Goal: Obtain resource: Obtain resource

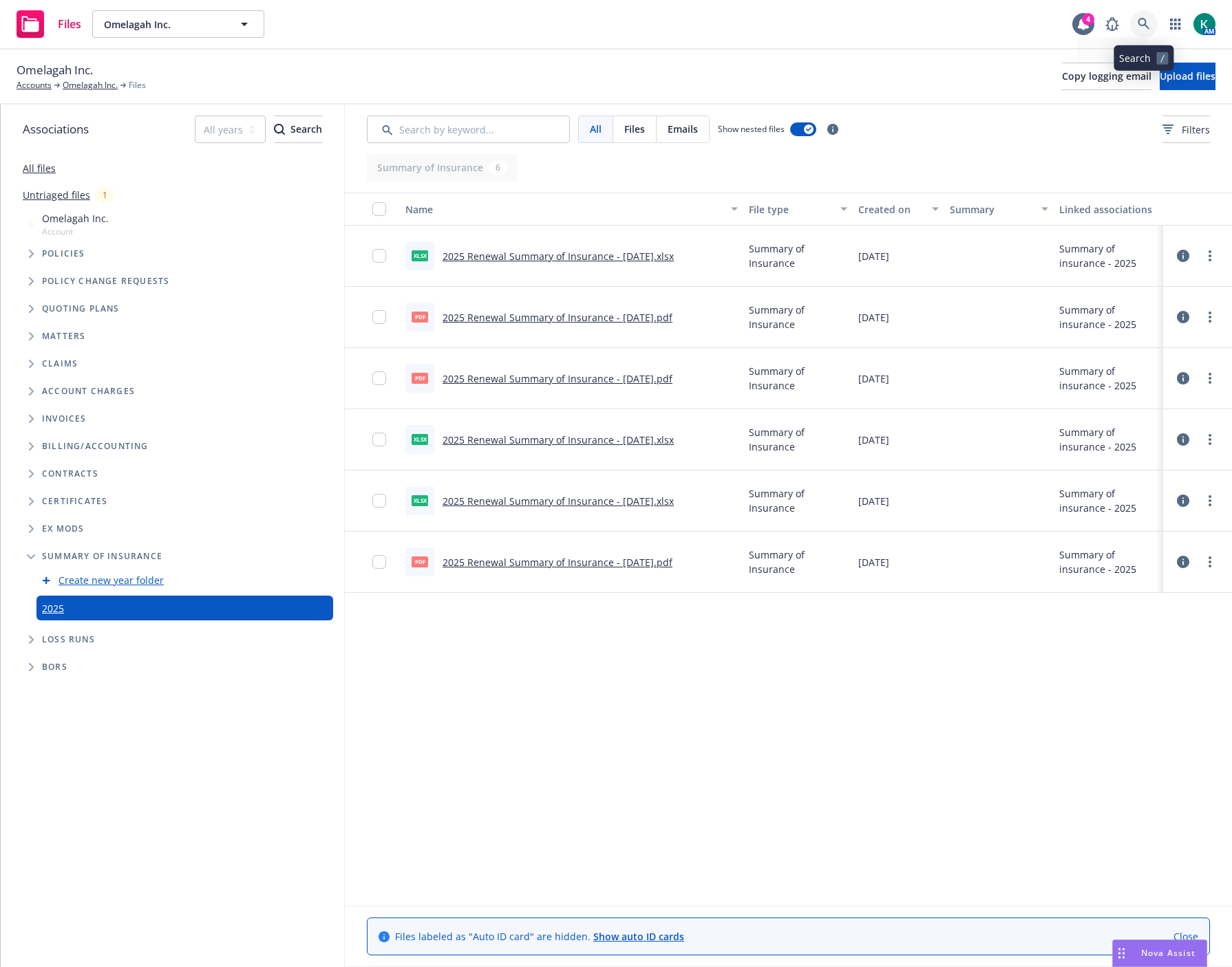
click at [1148, 14] on link at bounding box center [1144, 24] width 28 height 28
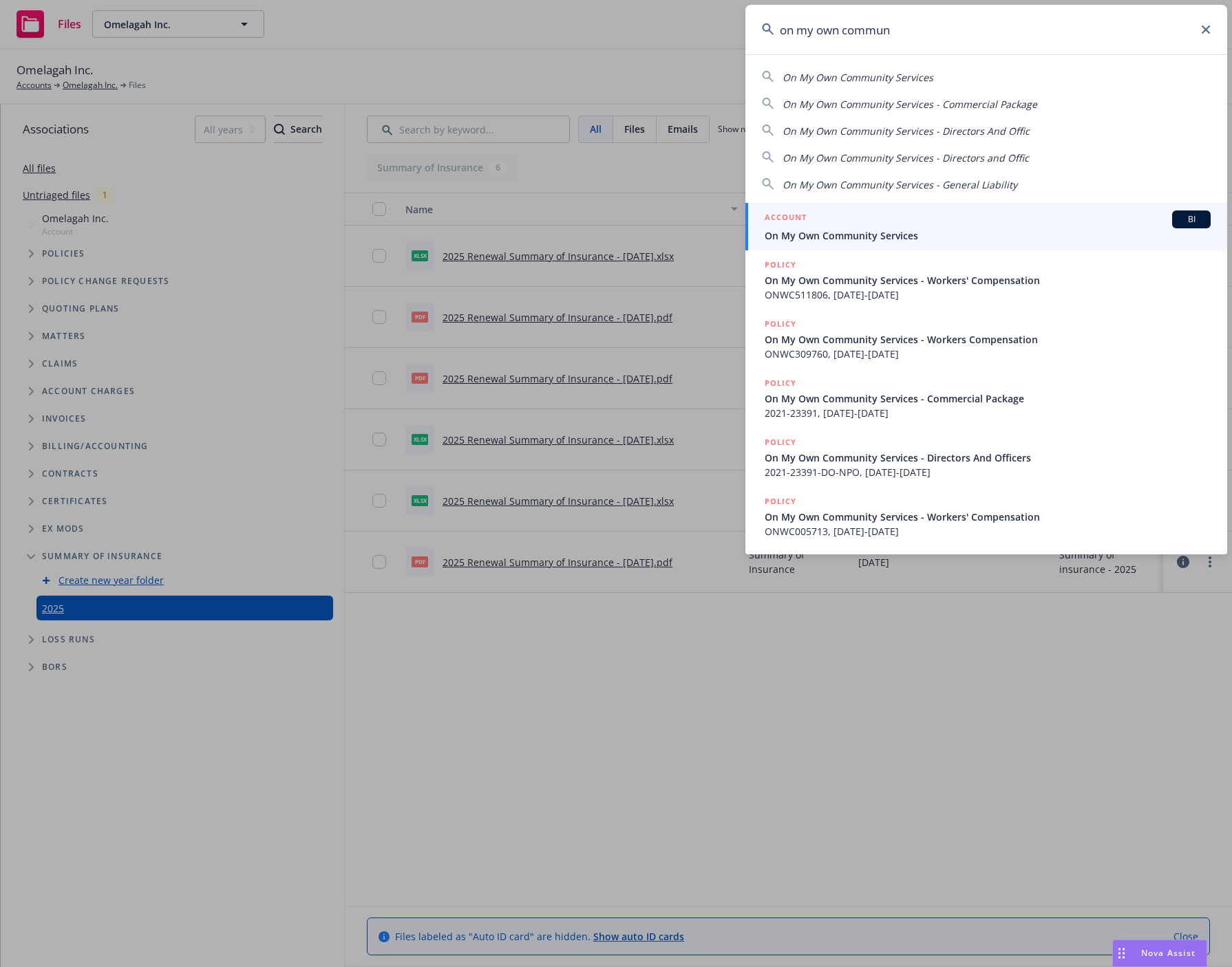
type input "on my own commun"
click at [844, 236] on span "On My Own Community Services" at bounding box center [988, 235] width 446 height 14
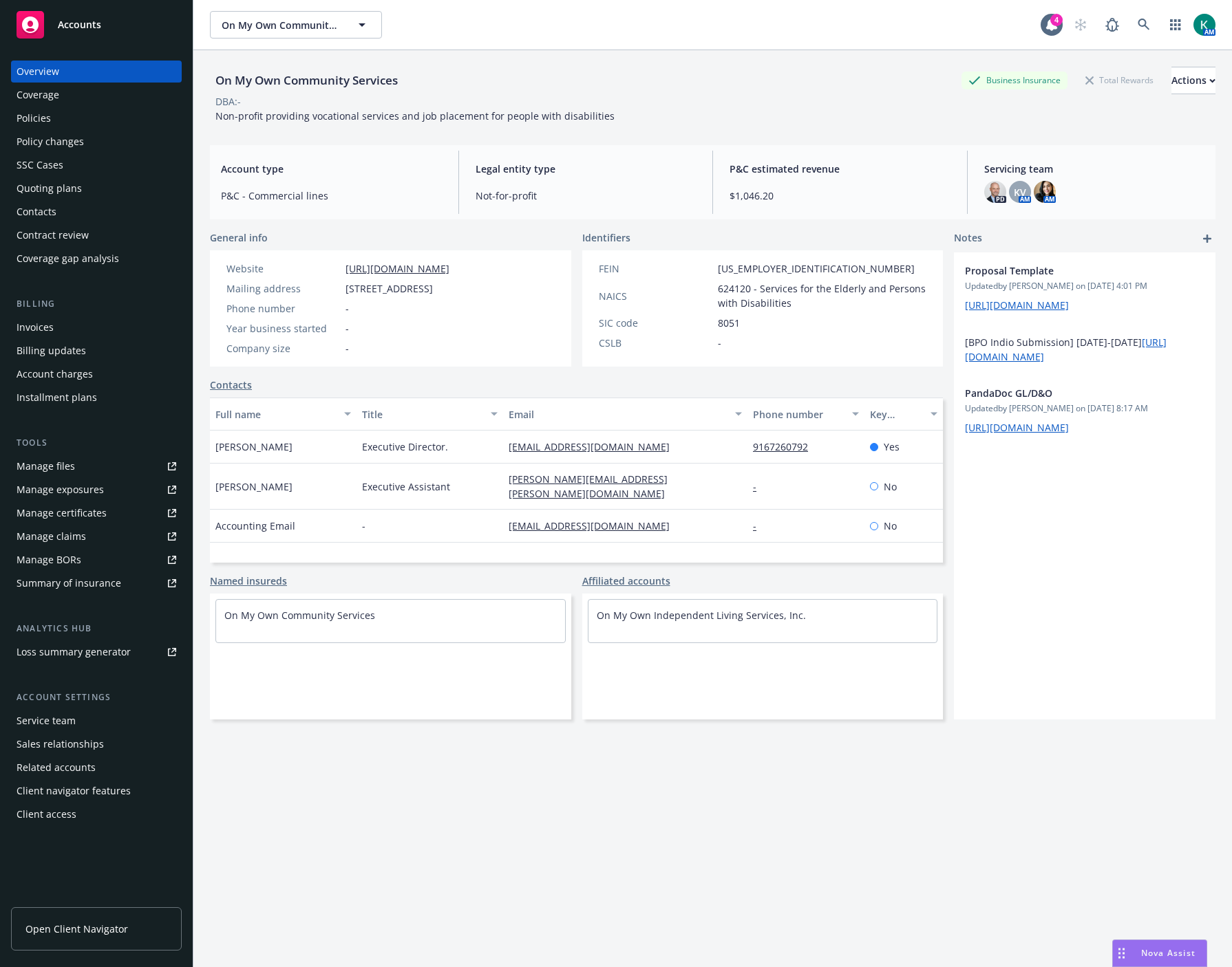
click at [70, 124] on div "Policies" at bounding box center [97, 118] width 160 height 22
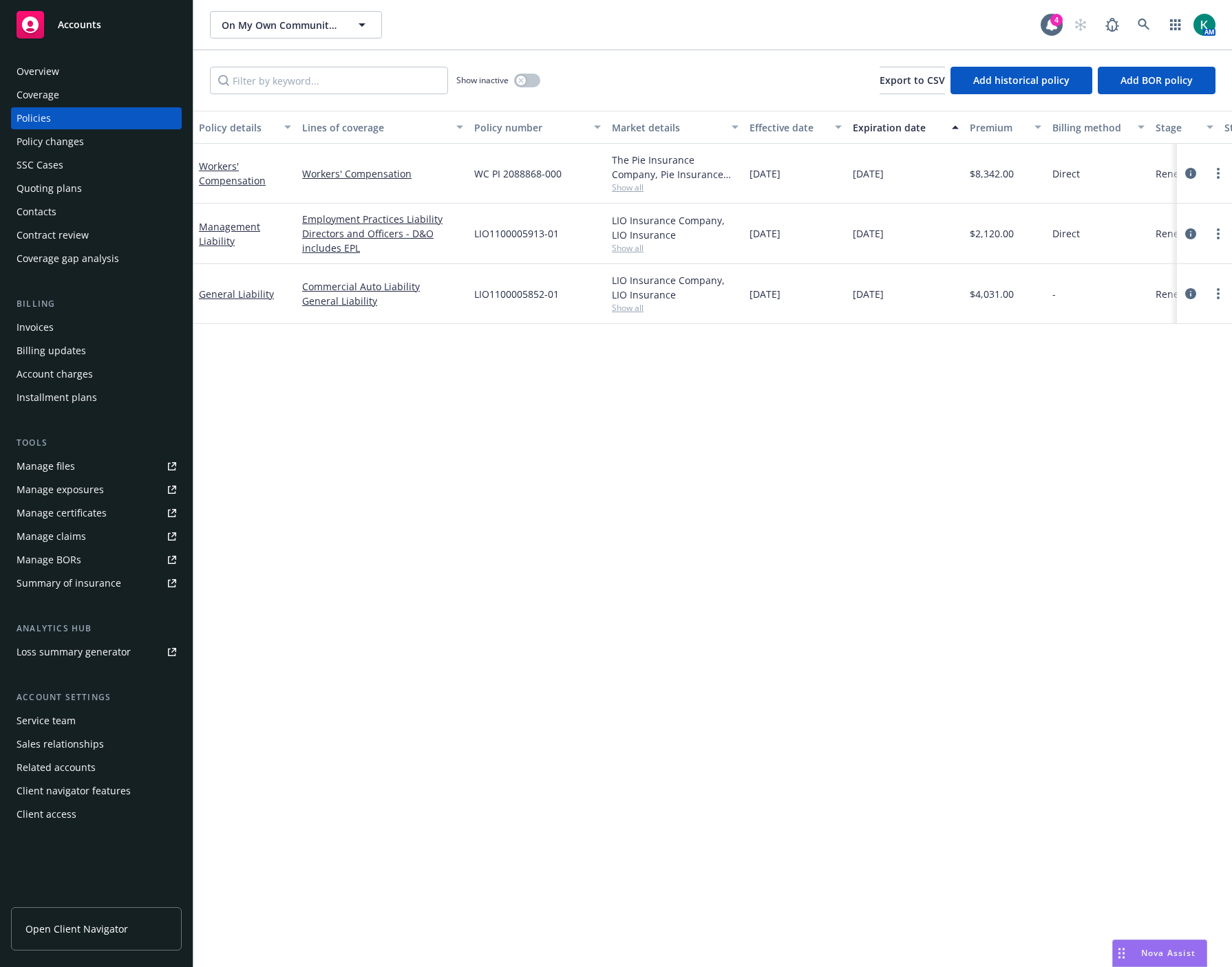
click at [918, 410] on div "Policy details Lines of coverage Policy number Market details Effective date Ex…" at bounding box center [712, 539] width 1039 height 857
click at [79, 74] on div "Overview" at bounding box center [97, 71] width 160 height 22
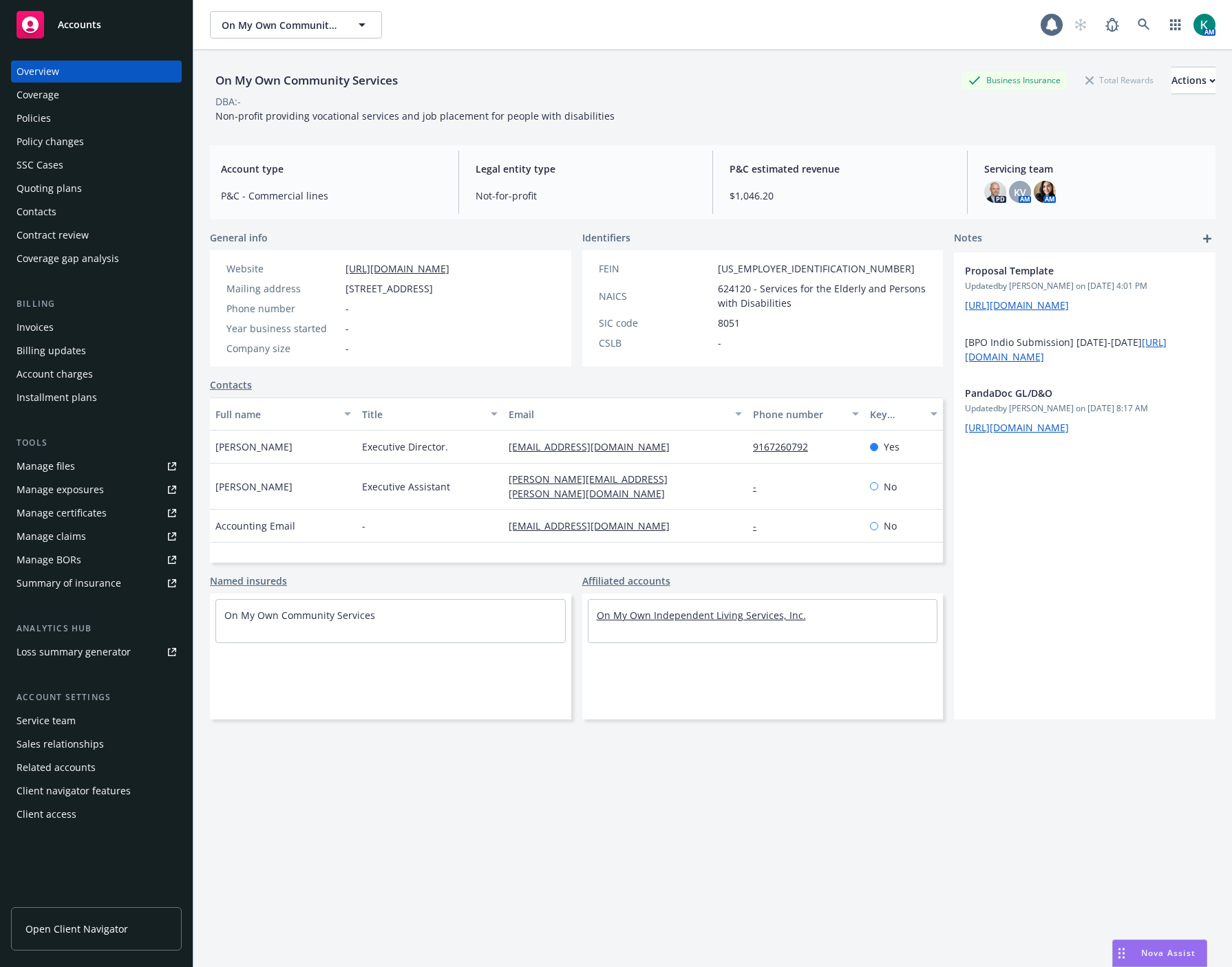
click at [628, 622] on link "On My Own Independent Living Services, Inc." at bounding box center [701, 615] width 209 height 13
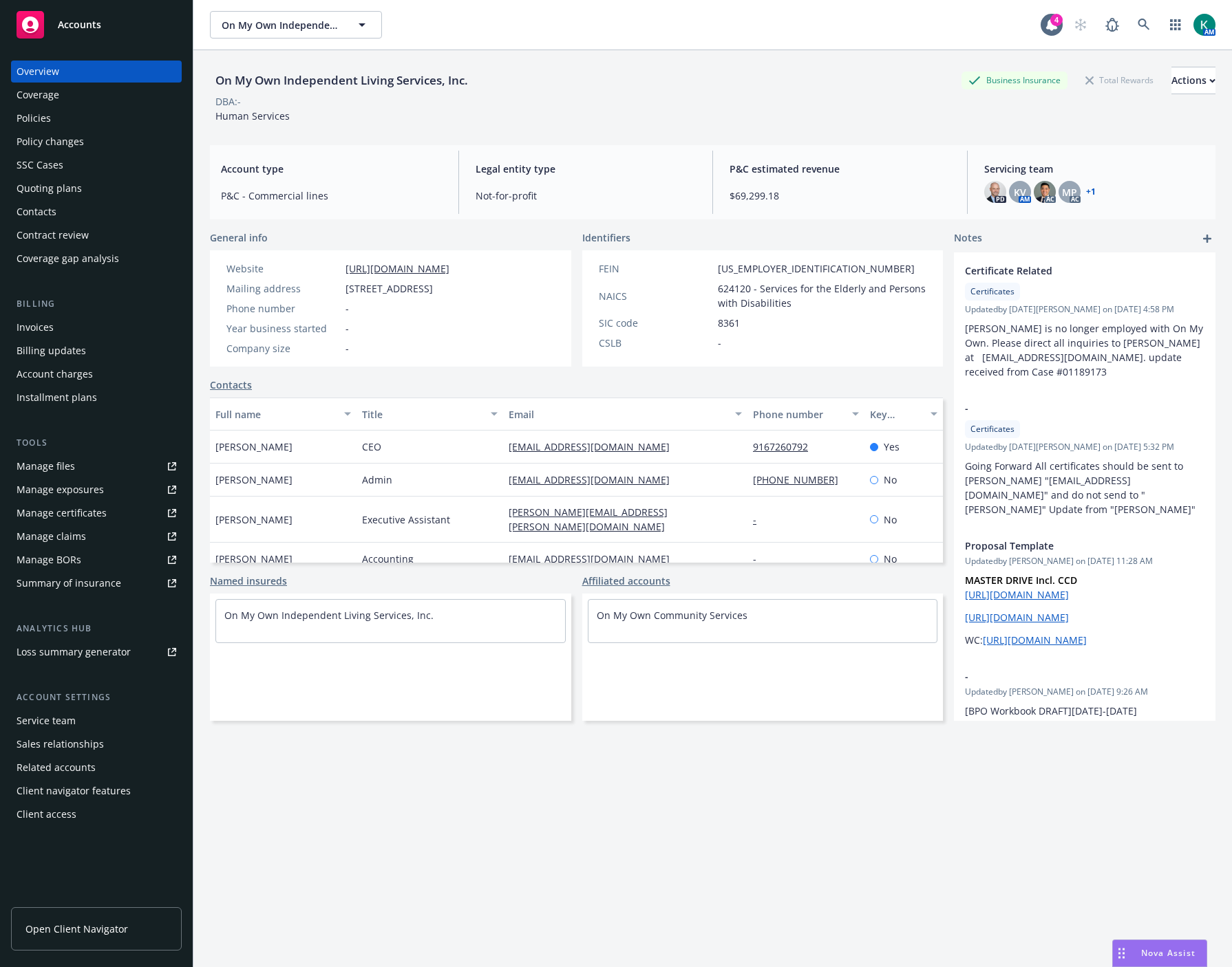
click at [99, 506] on div "Manage certificates" at bounding box center [61, 513] width 90 height 22
click at [97, 513] on div "Manage certificates" at bounding box center [61, 513] width 90 height 22
click at [1182, 954] on span "Nova Assist" at bounding box center [1168, 954] width 55 height 12
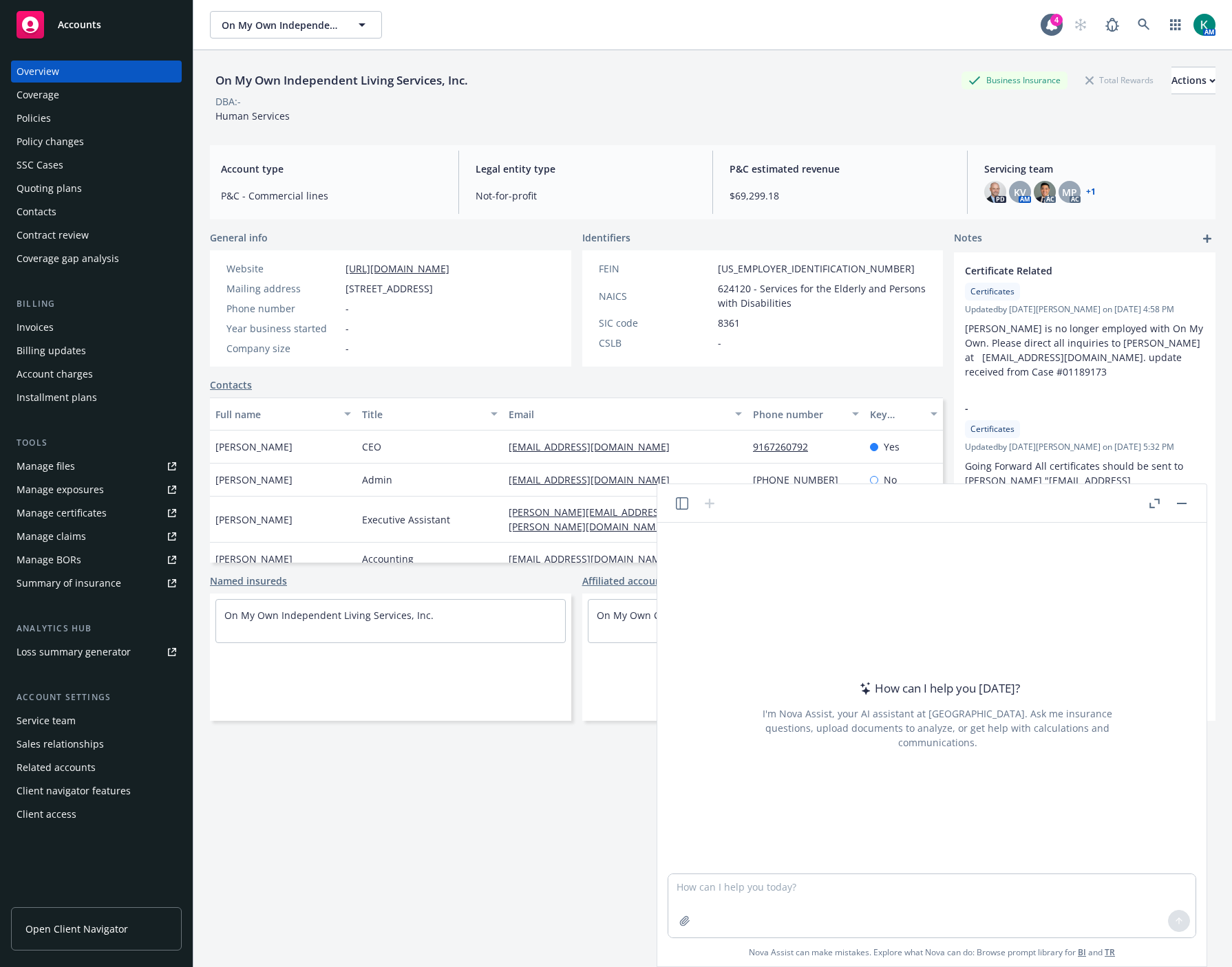
click at [466, 814] on div "On My Own Independent Living Services, Inc. Business Insurance Total Rewards Ac…" at bounding box center [713, 525] width 1006 height 951
click at [684, 504] on icon "button" at bounding box center [682, 504] width 13 height 13
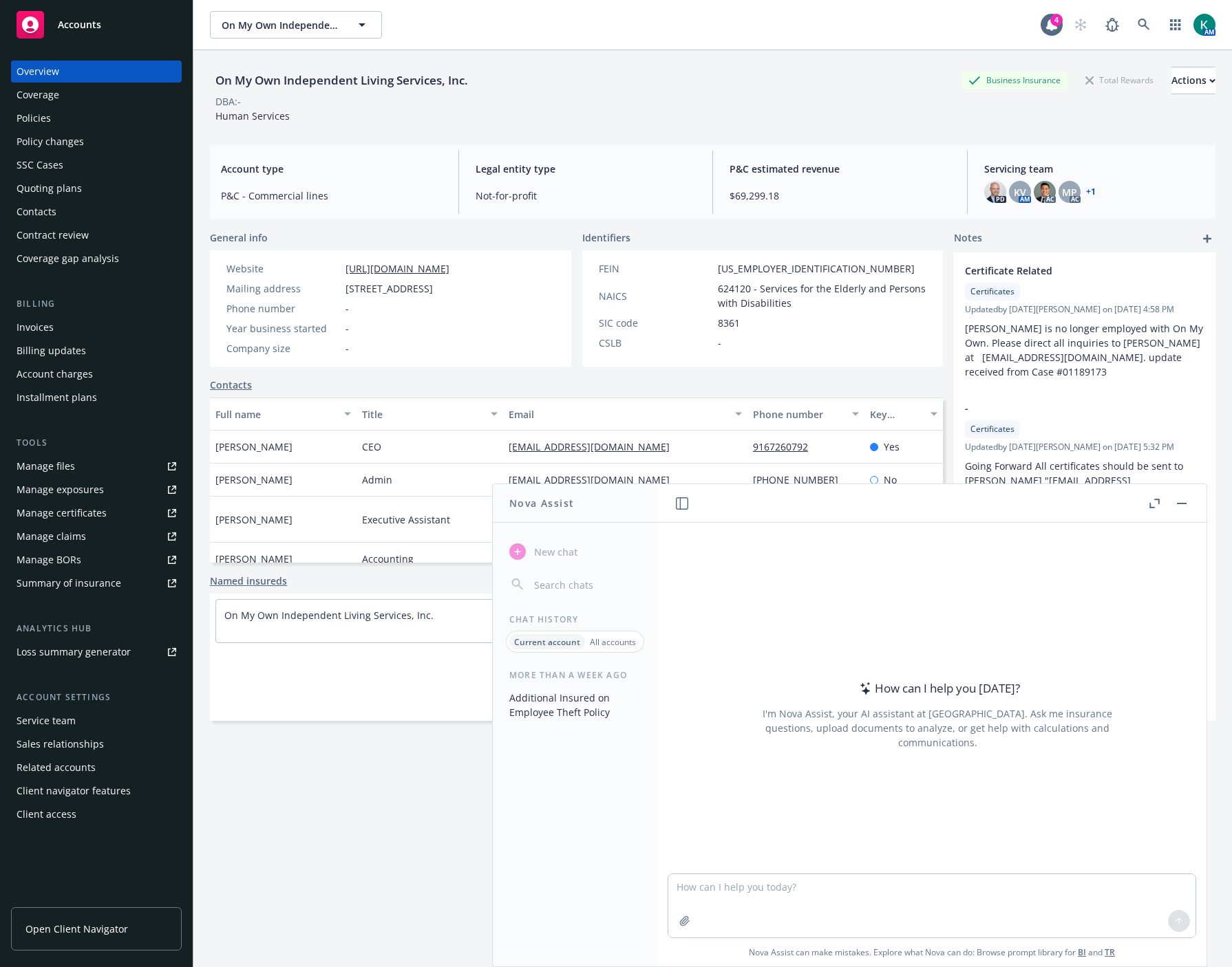
click at [354, 820] on div "On My Own Independent Living Services, Inc. Business Insurance Total Rewards Ac…" at bounding box center [713, 525] width 1006 height 951
click at [1182, 505] on button "button" at bounding box center [1182, 504] width 17 height 17
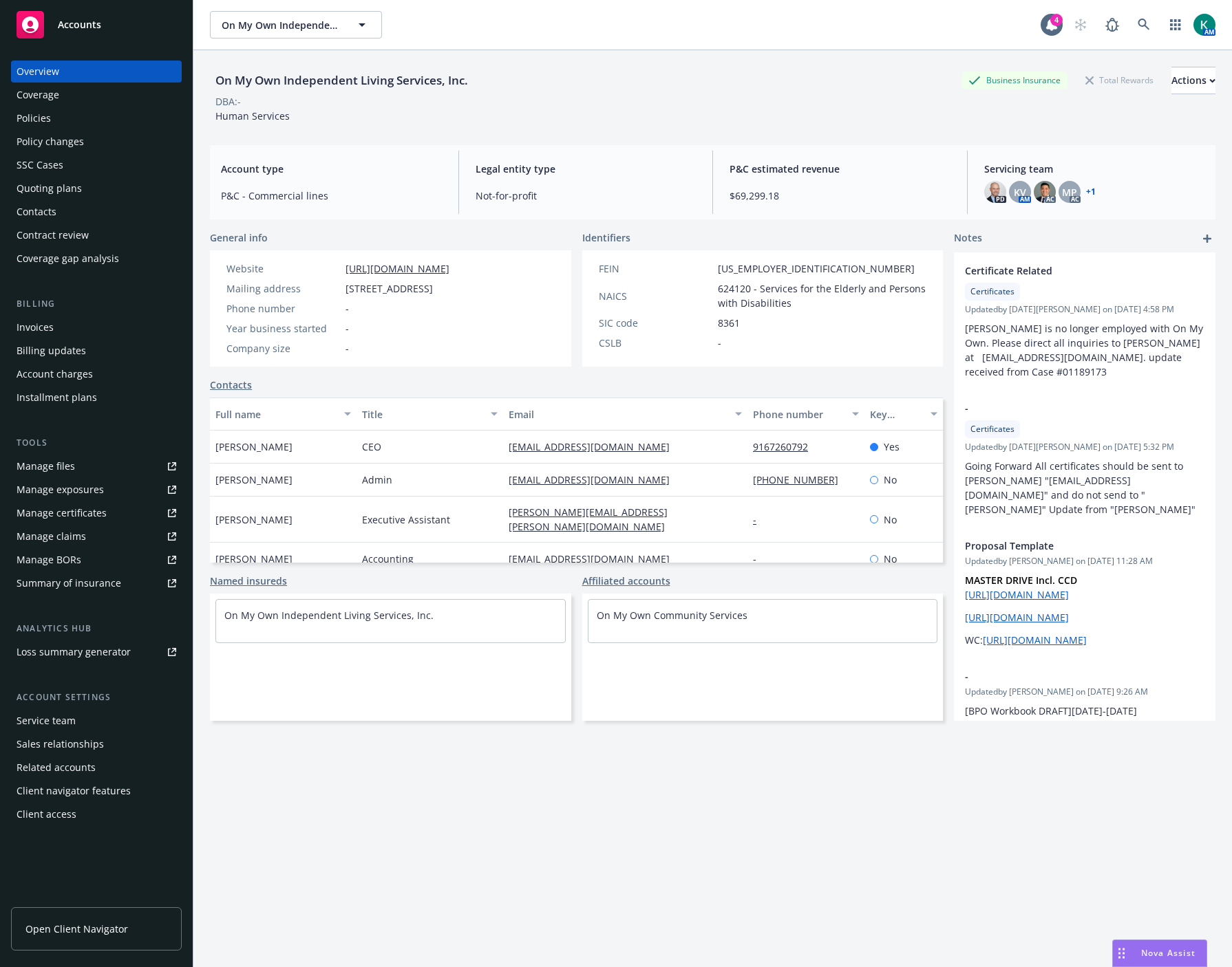
drag, startPoint x: 799, startPoint y: 112, endPoint x: 915, endPoint y: 44, distance: 134.5
click at [799, 112] on div "On My Own Independent Living Services, Inc. Business Insurance Total Rewards Ac…" at bounding box center [713, 95] width 1006 height 56
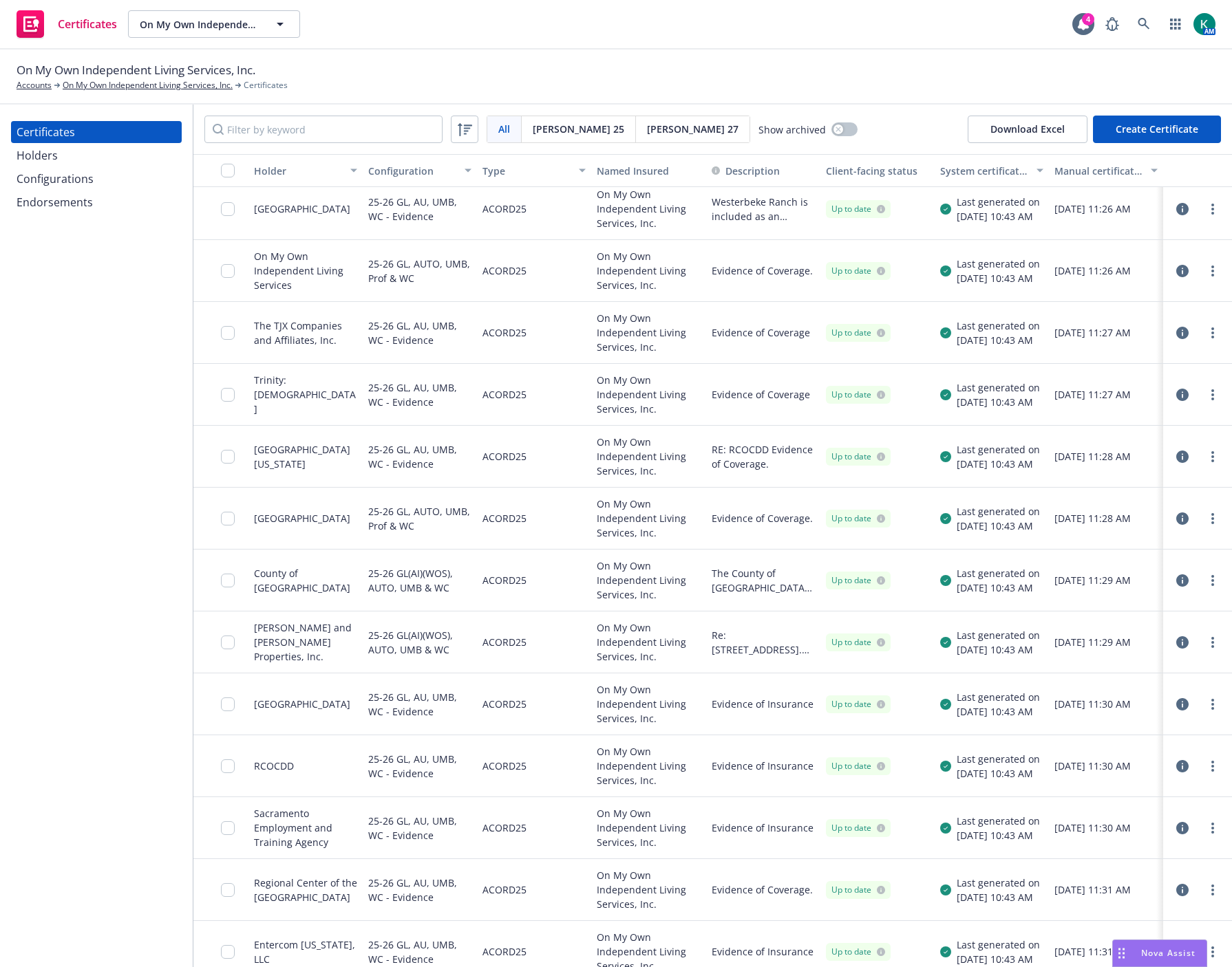
scroll to position [382, 0]
click at [1177, 637] on icon "button" at bounding box center [1182, 641] width 13 height 13
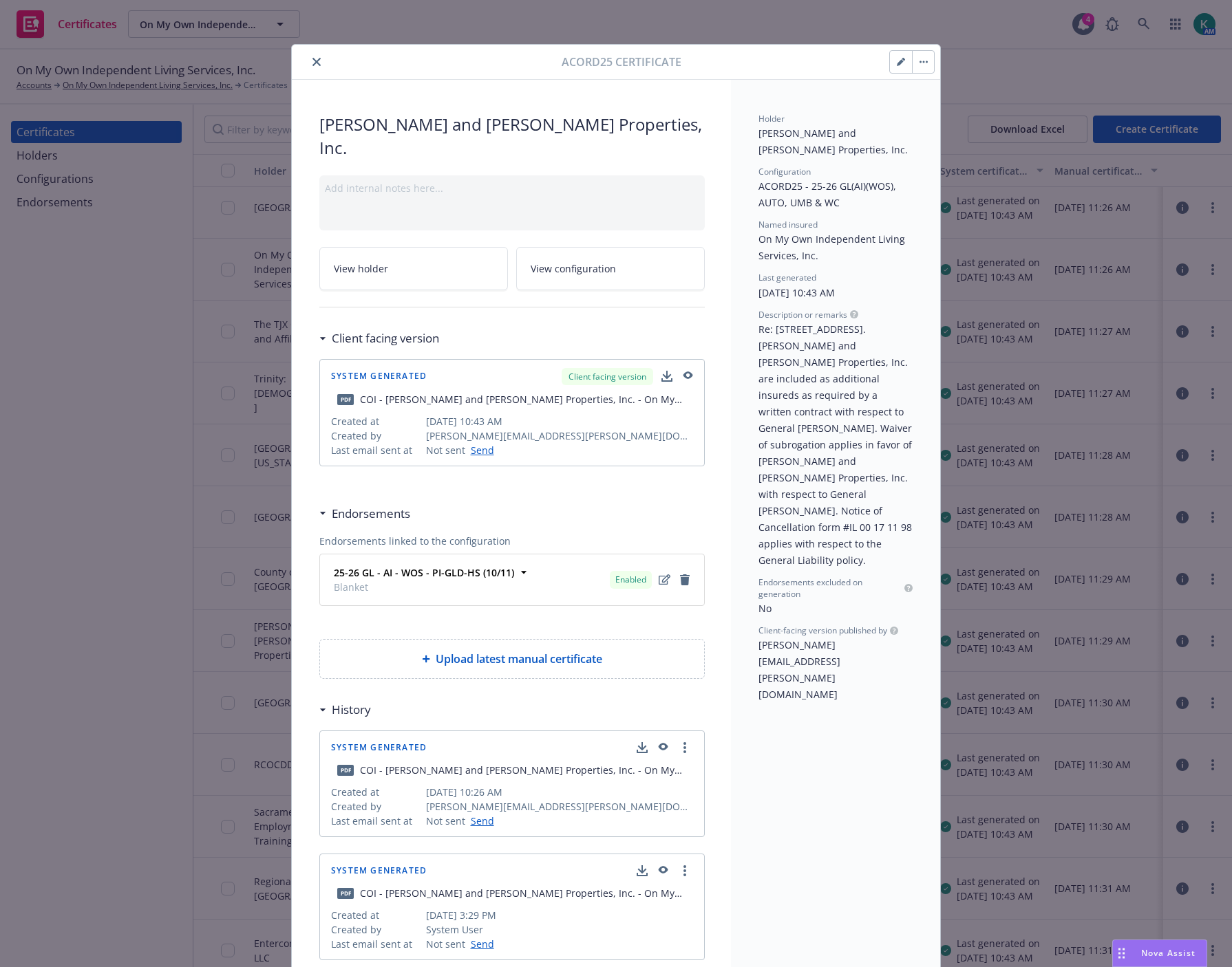
click at [681, 372] on icon "button" at bounding box center [687, 376] width 13 height 9
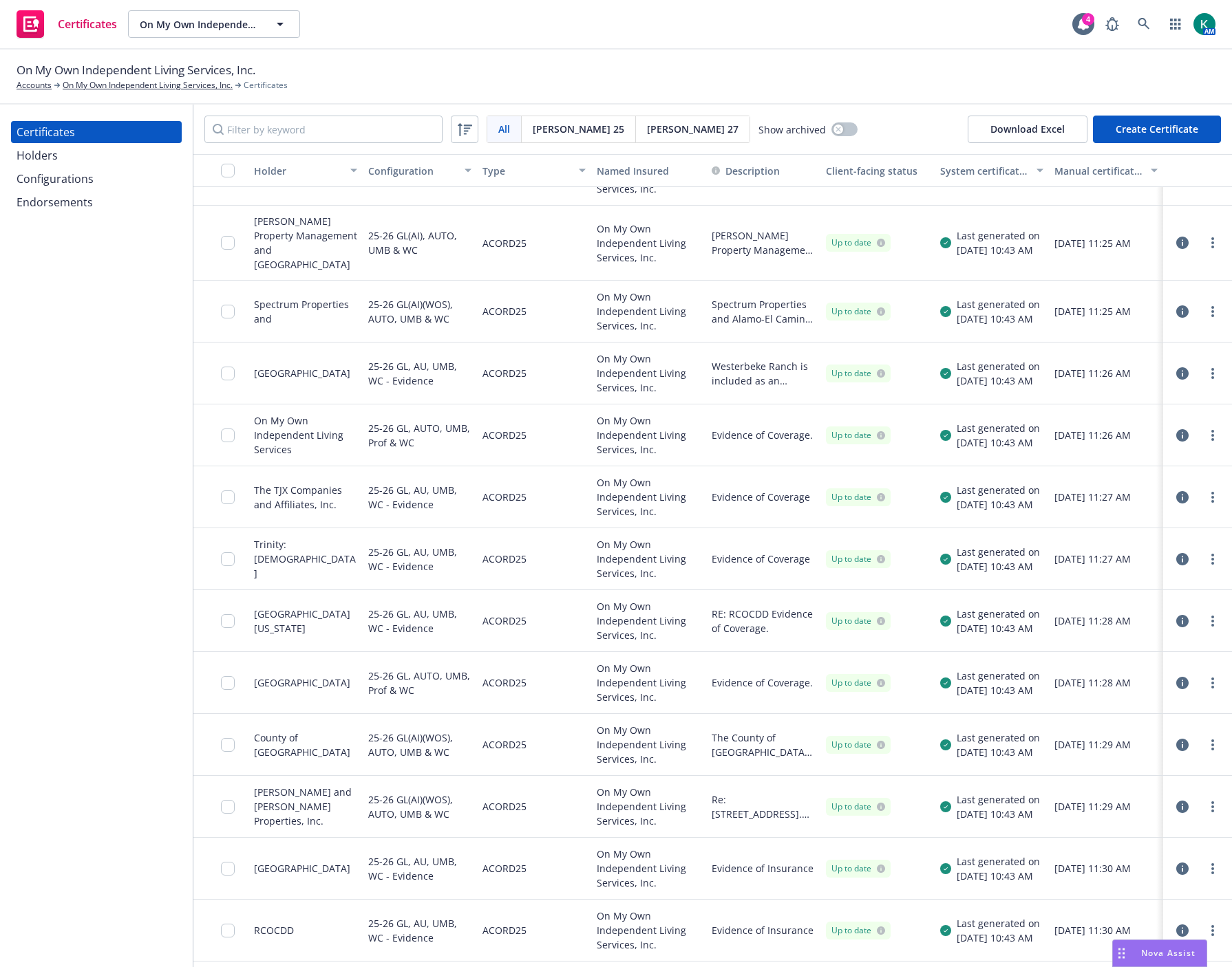
scroll to position [306, 0]
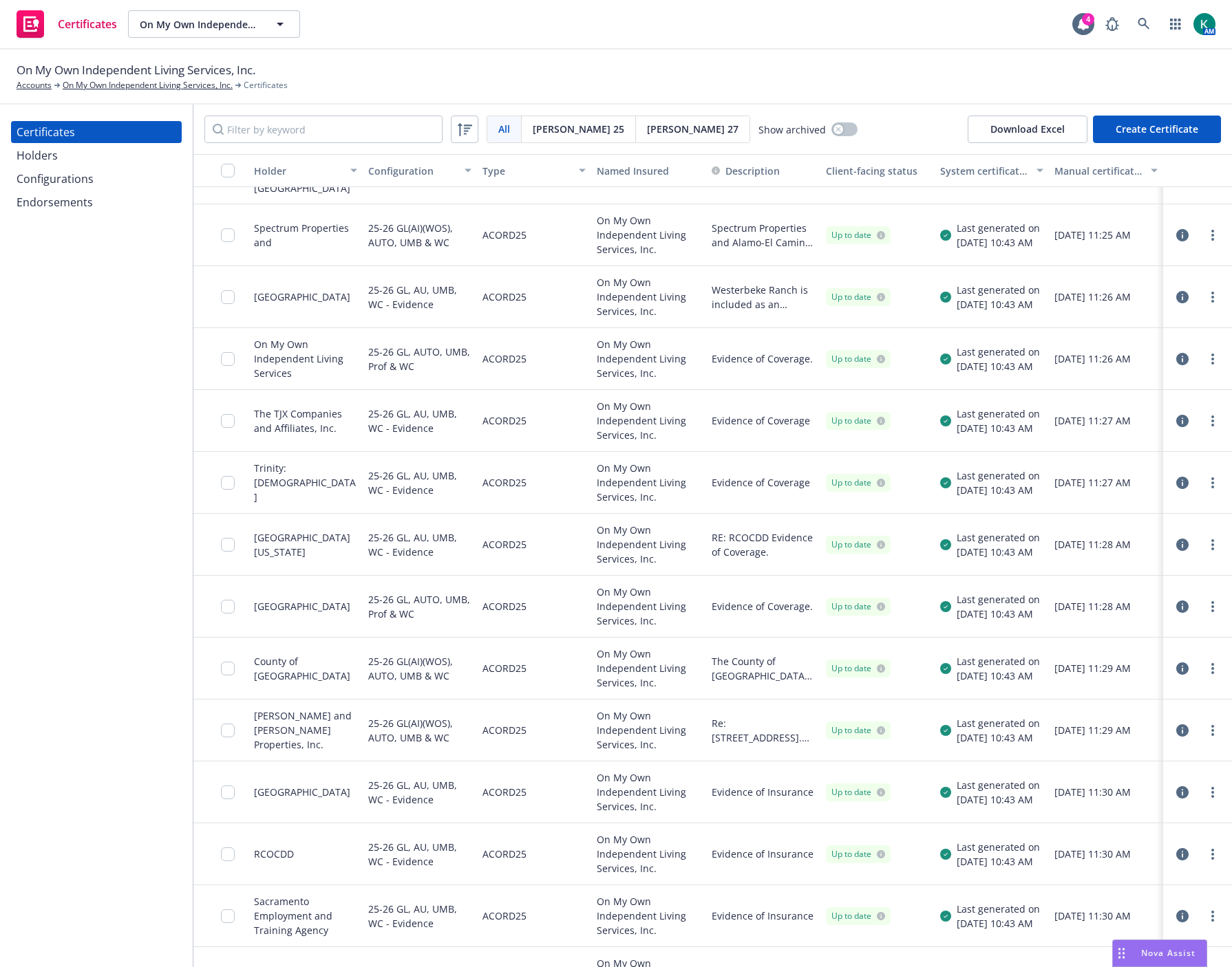
click at [1177, 662] on icon "button" at bounding box center [1182, 668] width 13 height 13
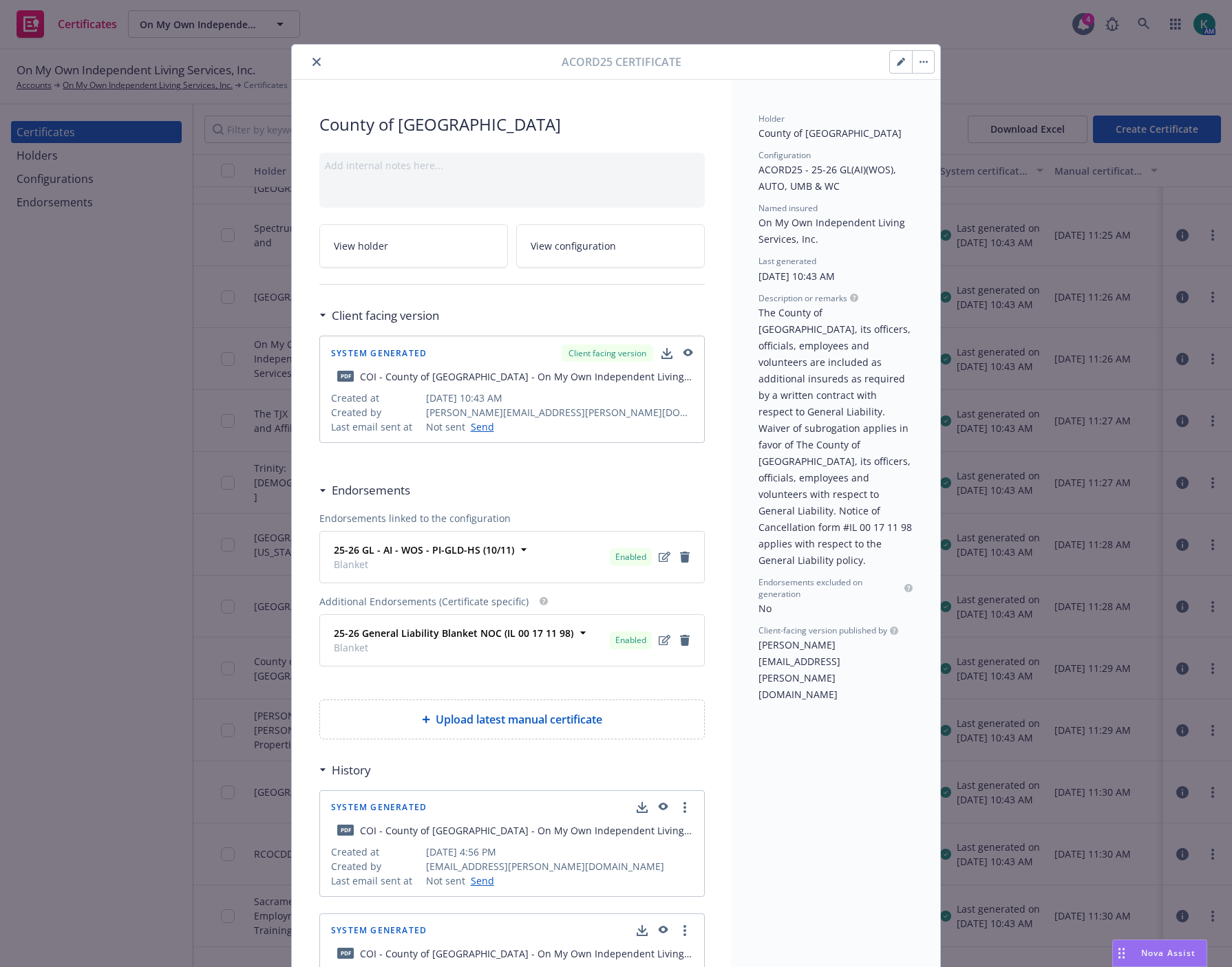
click at [682, 357] on icon "button" at bounding box center [687, 353] width 13 height 9
